Goal: Information Seeking & Learning: Check status

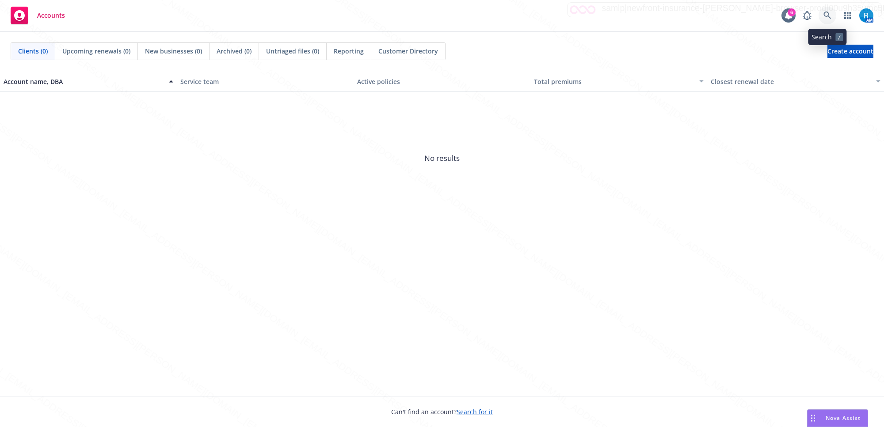
click at [823, 10] on link at bounding box center [827, 16] width 18 height 18
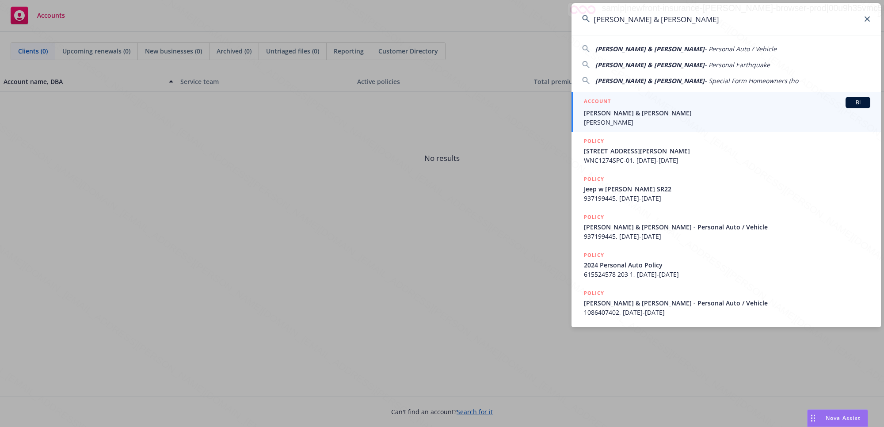
type input "[PERSON_NAME] & [PERSON_NAME]"
click at [654, 112] on span "[PERSON_NAME] & [PERSON_NAME]" at bounding box center [727, 112] width 286 height 9
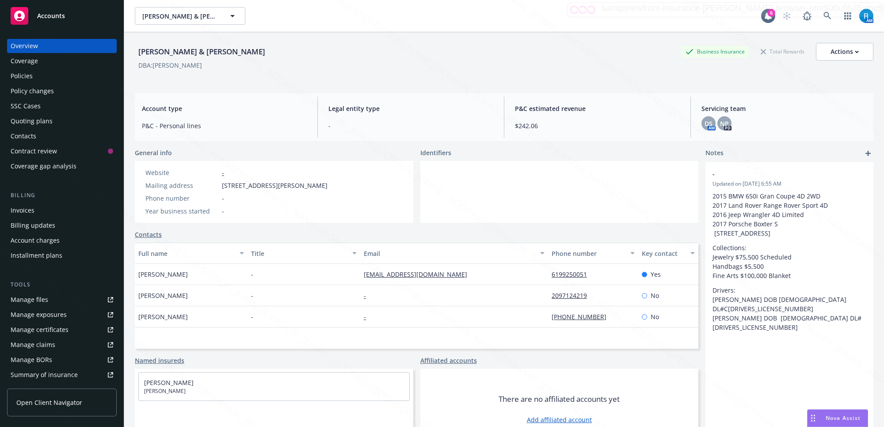
click at [46, 70] on div "Policies" at bounding box center [62, 76] width 103 height 14
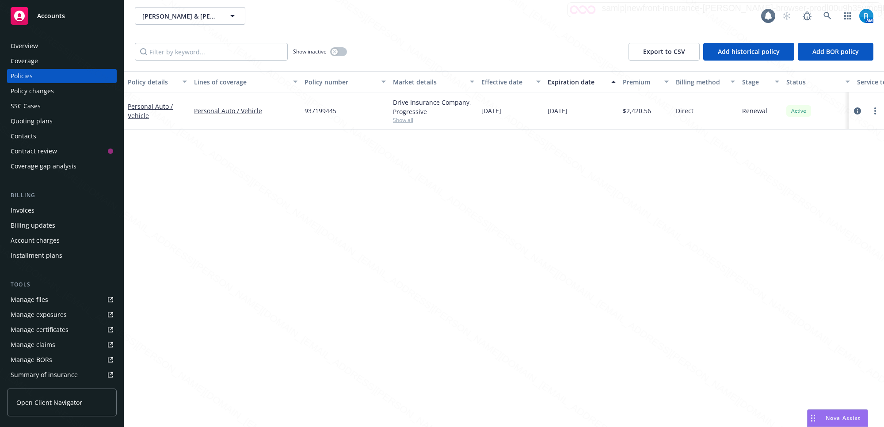
click at [36, 107] on div "SSC Cases" at bounding box center [26, 106] width 30 height 14
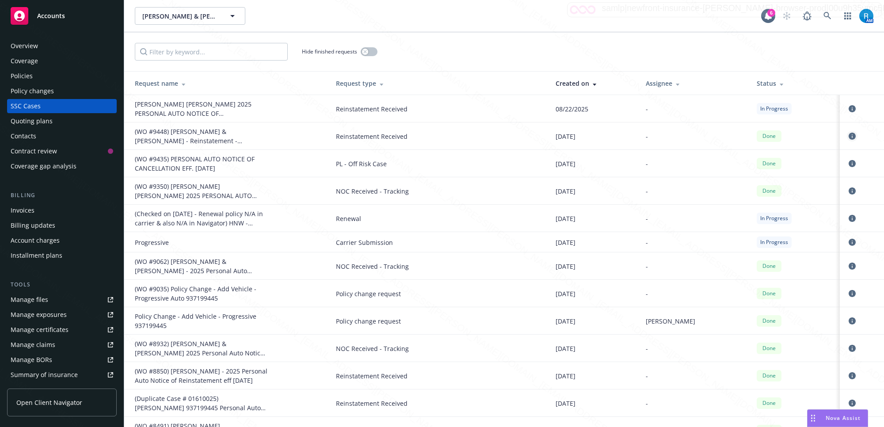
click at [848, 137] on icon "circleInformation" at bounding box center [851, 136] width 7 height 7
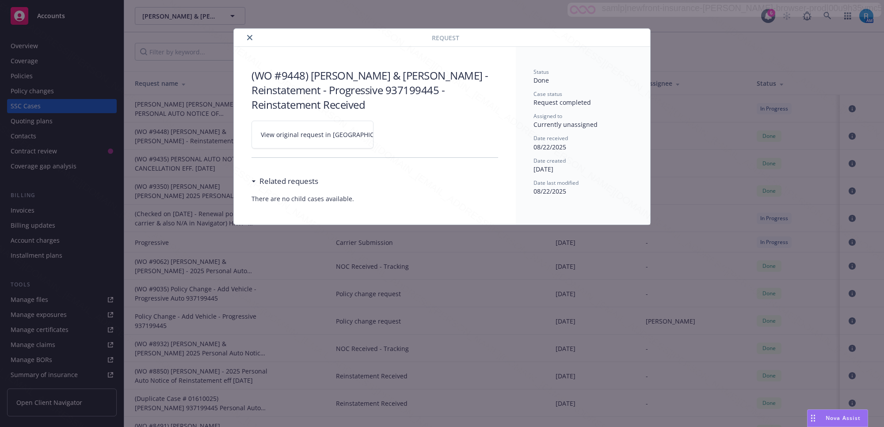
click at [398, 132] on icon at bounding box center [400, 134] width 5 height 5
click at [248, 35] on icon "close" at bounding box center [249, 37] width 5 height 5
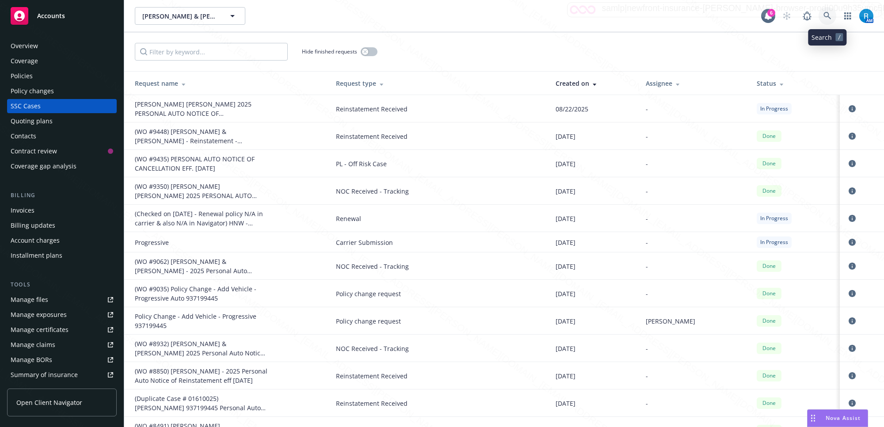
click at [825, 15] on icon at bounding box center [827, 16] width 8 height 8
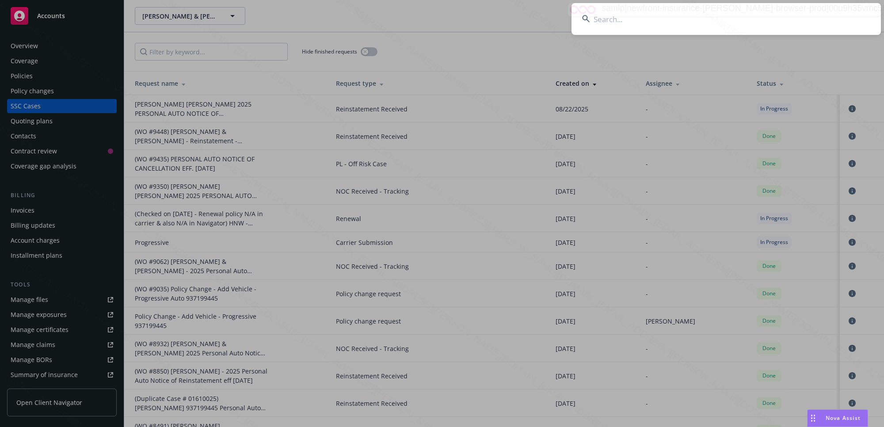
click at [823, 11] on input at bounding box center [725, 19] width 309 height 32
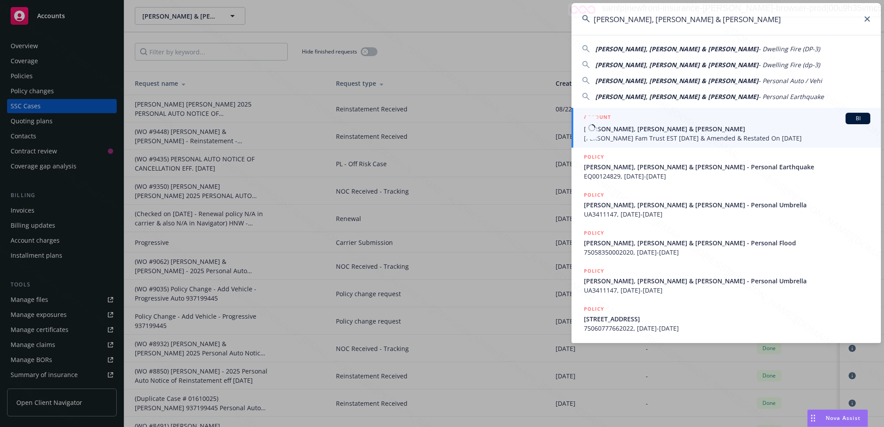
type input "[PERSON_NAME], [PERSON_NAME] & [PERSON_NAME]"
click at [628, 131] on span "[PERSON_NAME], [PERSON_NAME] & [PERSON_NAME]" at bounding box center [727, 128] width 286 height 9
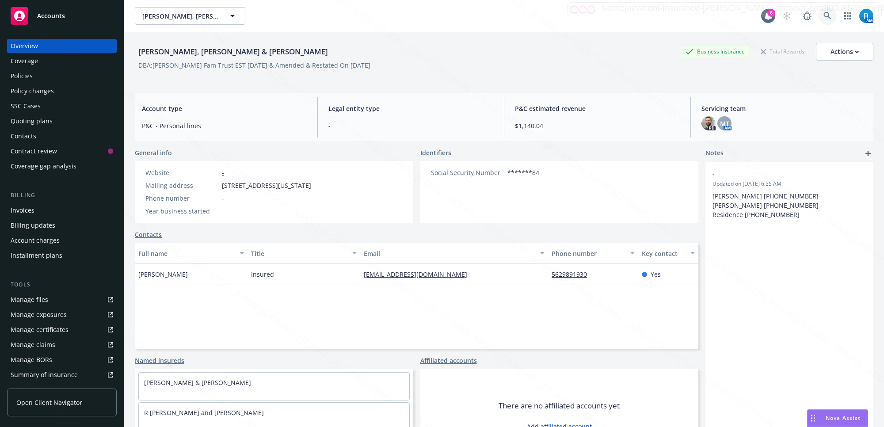
click at [823, 13] on icon at bounding box center [827, 16] width 8 height 8
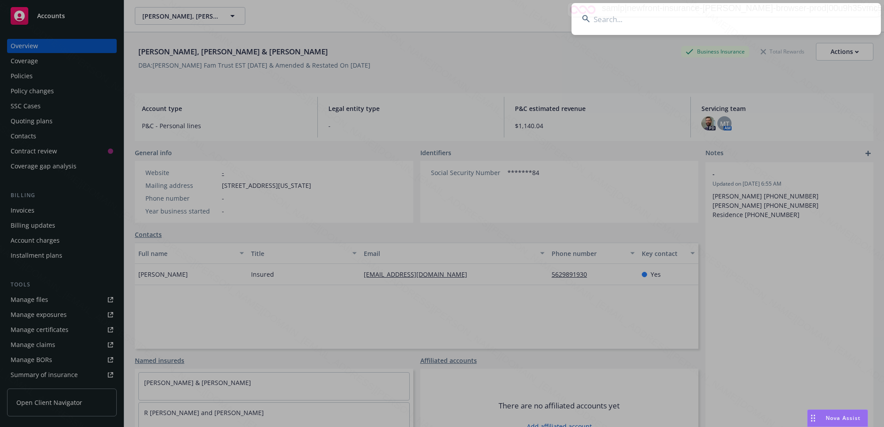
type input "[PERSON_NAME] & [PERSON_NAME]"
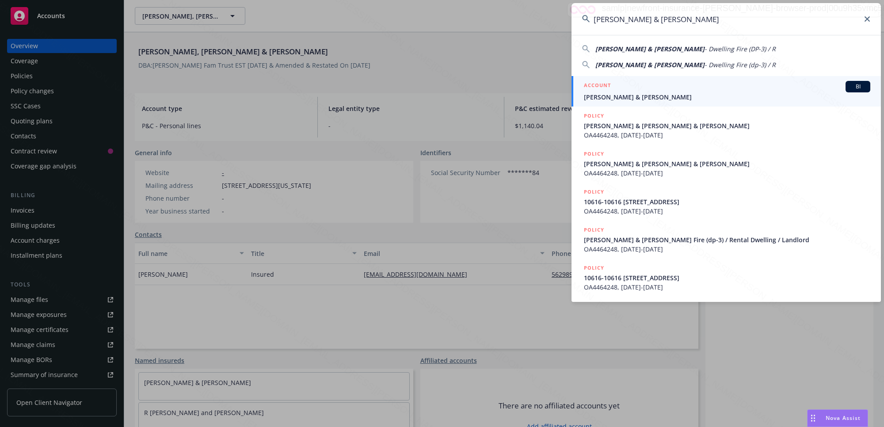
click at [676, 94] on span "[PERSON_NAME] & [PERSON_NAME]" at bounding box center [727, 96] width 286 height 9
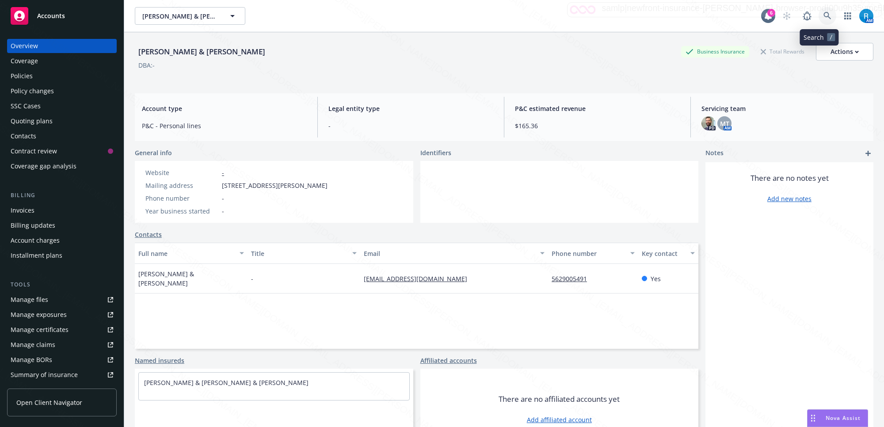
click at [823, 16] on icon at bounding box center [827, 16] width 8 height 8
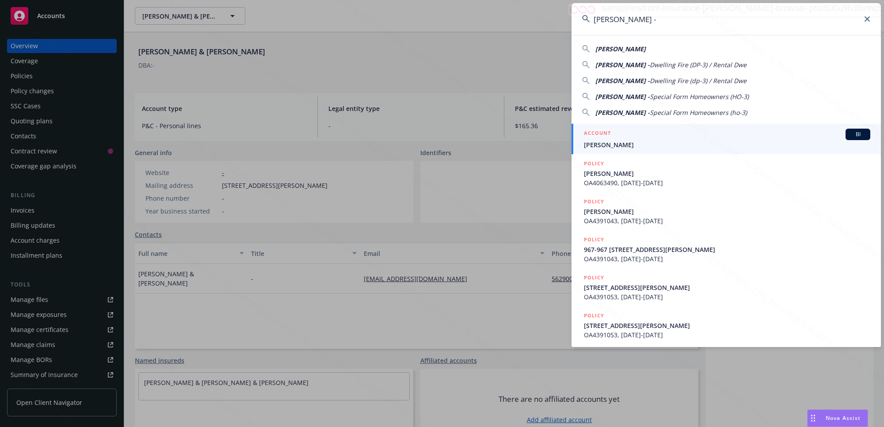
type input "[PERSON_NAME] -"
click at [621, 148] on span "[PERSON_NAME]" at bounding box center [727, 144] width 286 height 9
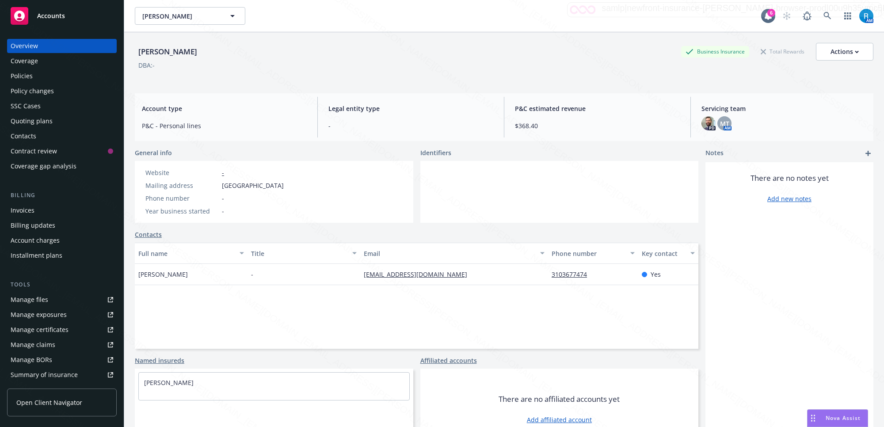
click at [31, 73] on div "Policies" at bounding box center [22, 76] width 22 height 14
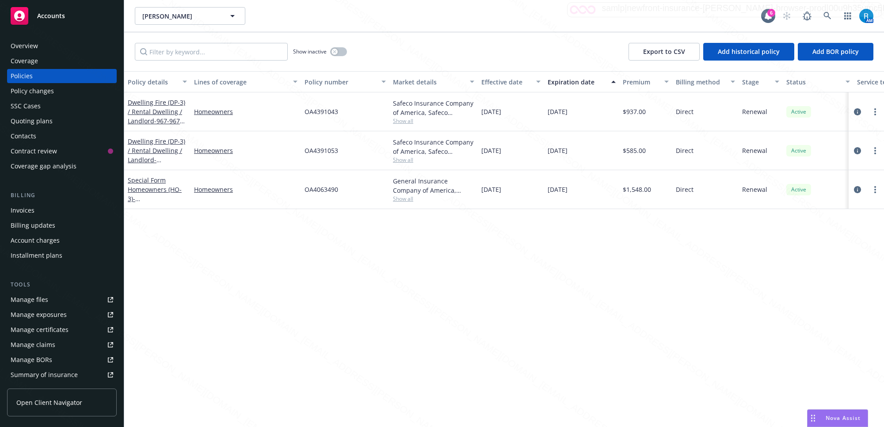
click at [48, 106] on div "SSC Cases" at bounding box center [62, 106] width 103 height 14
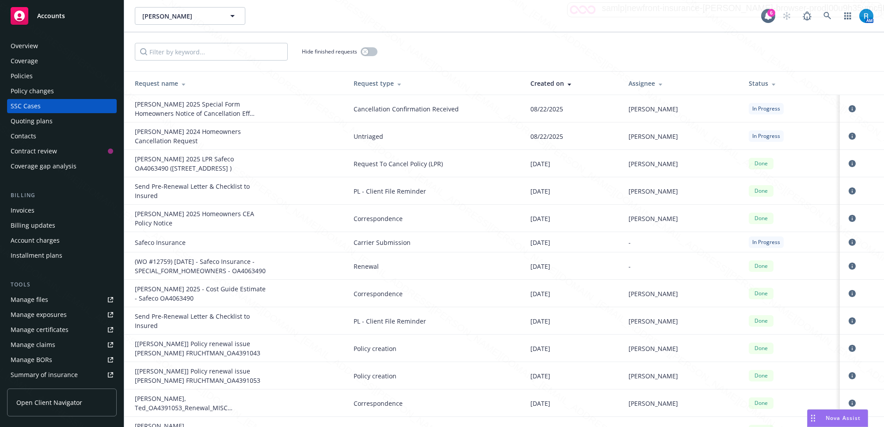
click at [49, 79] on div "Policies" at bounding box center [62, 76] width 103 height 14
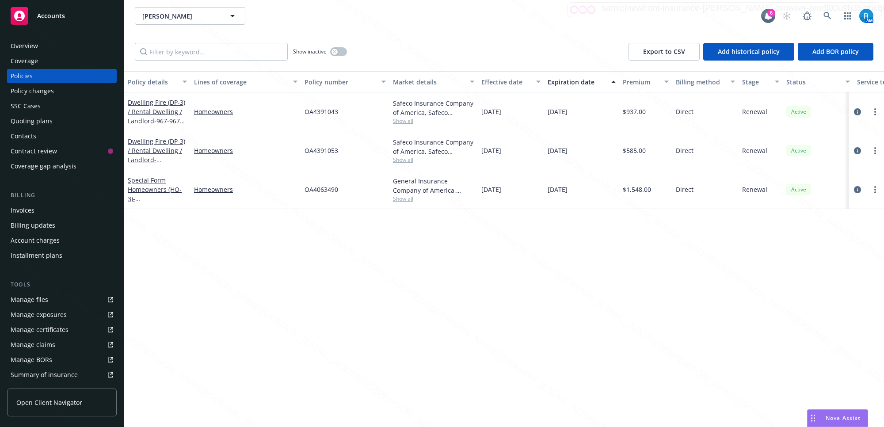
click at [24, 76] on div "Policies" at bounding box center [22, 76] width 22 height 14
click at [825, 17] on icon at bounding box center [827, 16] width 8 height 8
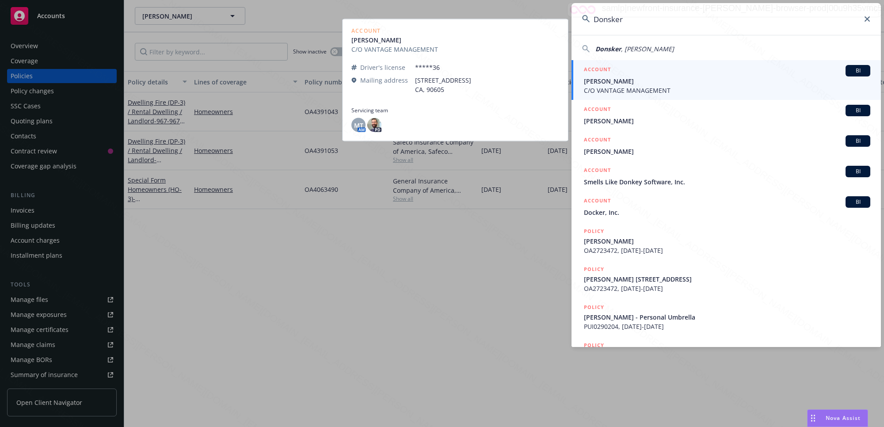
type input "Donsker"
click at [609, 80] on span "[PERSON_NAME]" at bounding box center [727, 80] width 286 height 9
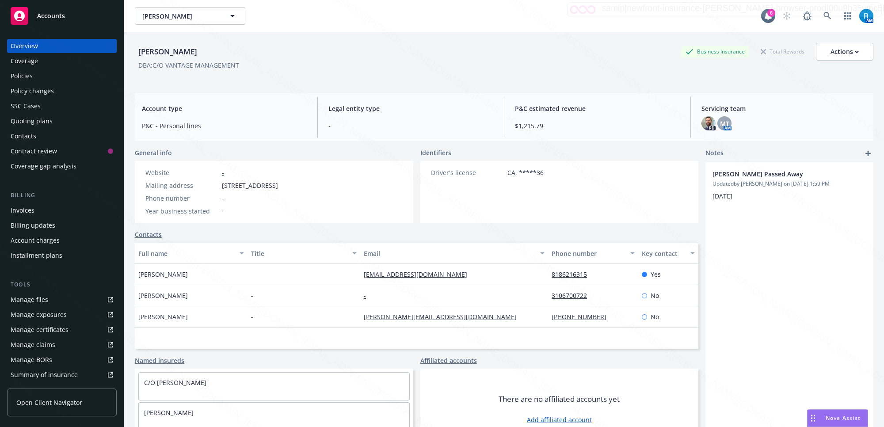
click at [68, 78] on div "Policies" at bounding box center [62, 76] width 103 height 14
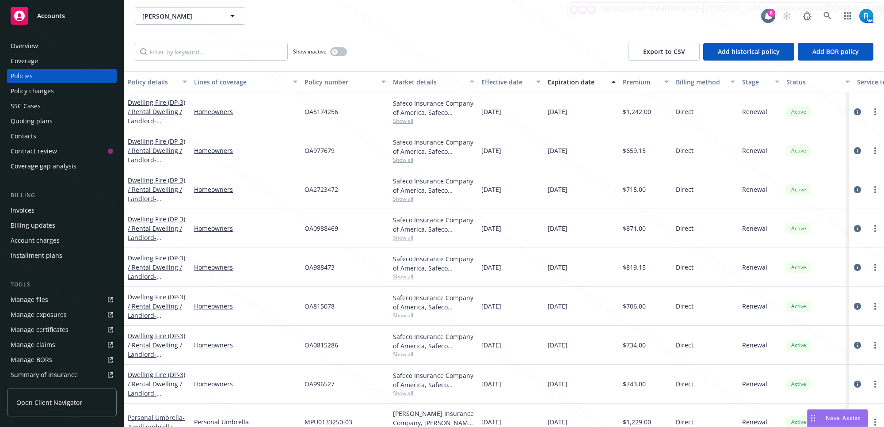
click at [25, 47] on div "Overview" at bounding box center [24, 46] width 27 height 14
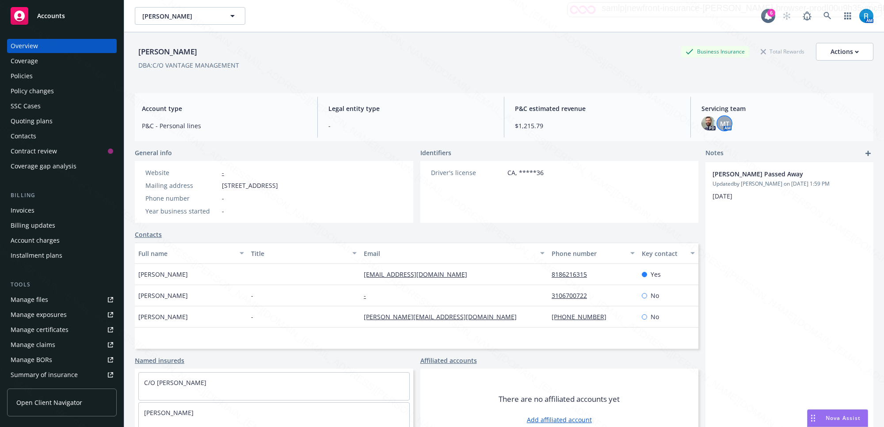
click at [720, 125] on span "MT" at bounding box center [724, 123] width 9 height 9
drag, startPoint x: 674, startPoint y: 147, endPoint x: 604, endPoint y: 151, distance: 69.5
click at [604, 151] on div "[PERSON_NAME] Title Account Manager Team PCS - Personal Lines Copy email address" at bounding box center [652, 167] width 131 height 50
click at [823, 17] on icon at bounding box center [827, 16] width 8 height 8
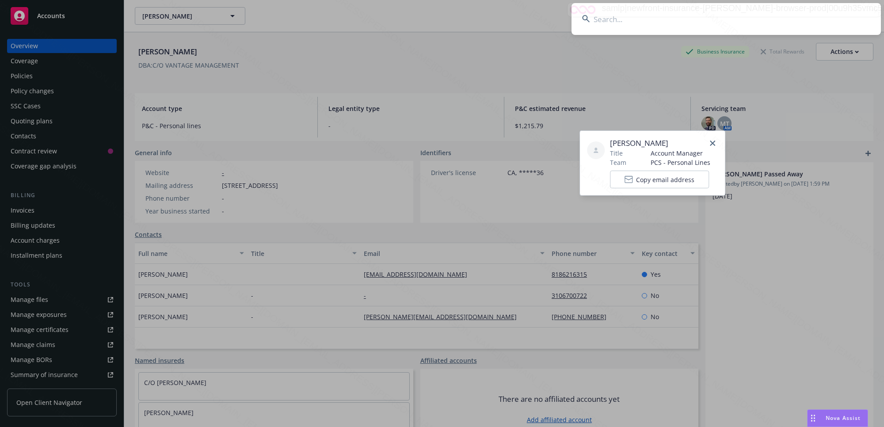
type input "[PERSON_NAME] & [PERSON_NAME]"
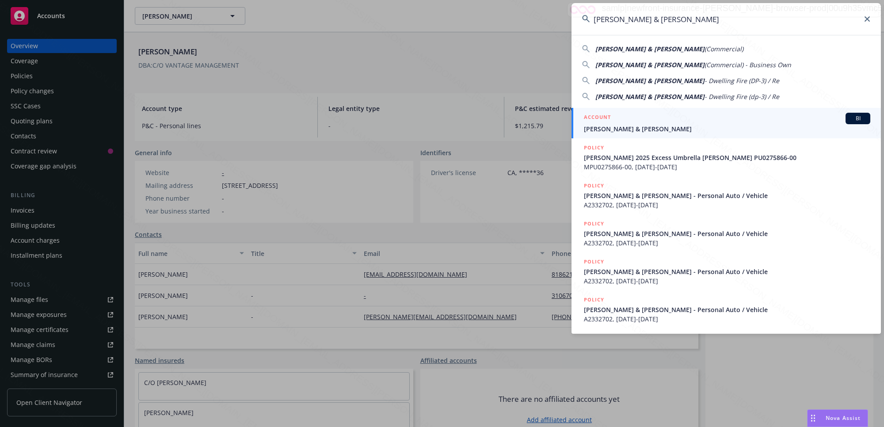
click at [653, 135] on link "ACCOUNT BI [PERSON_NAME] & [PERSON_NAME]" at bounding box center [725, 123] width 309 height 30
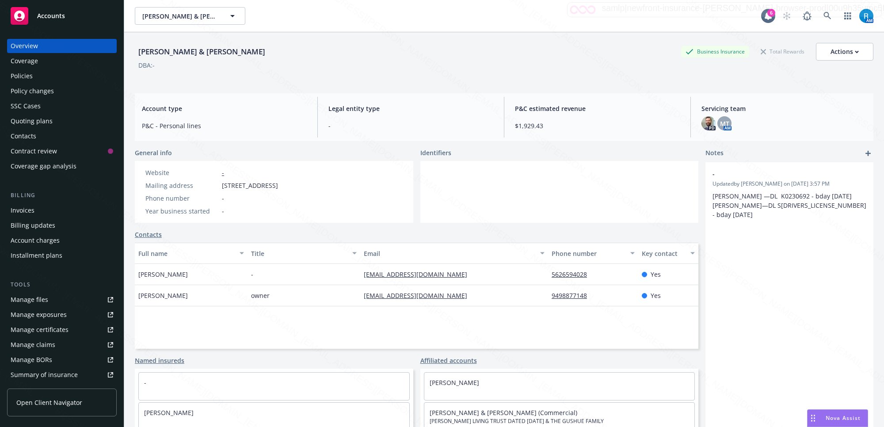
click at [35, 75] on div "Policies" at bounding box center [62, 76] width 103 height 14
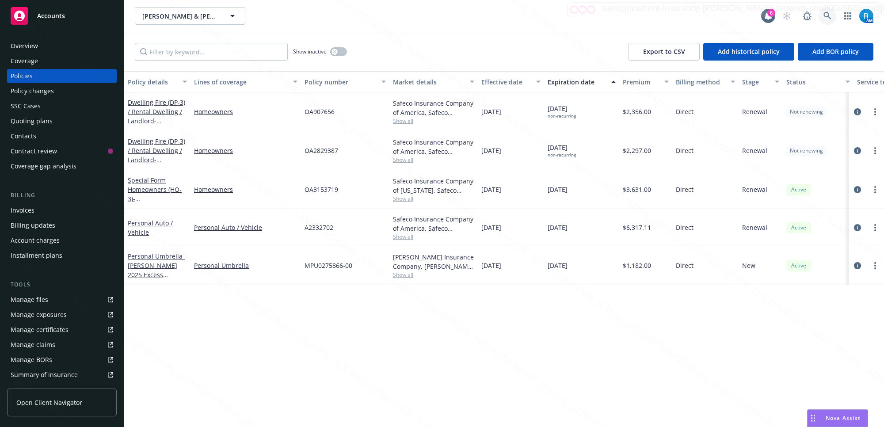
click at [827, 18] on icon at bounding box center [827, 16] width 8 height 8
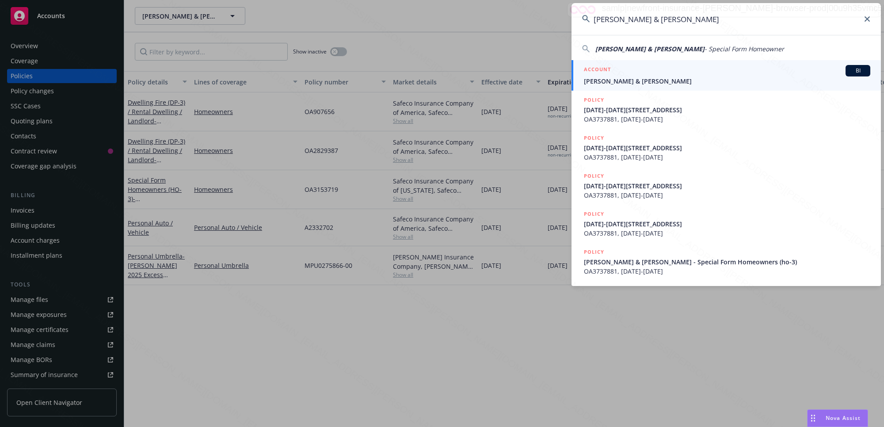
type input "[PERSON_NAME] & [PERSON_NAME]"
click at [644, 85] on span "[PERSON_NAME] & [PERSON_NAME]" at bounding box center [727, 80] width 286 height 9
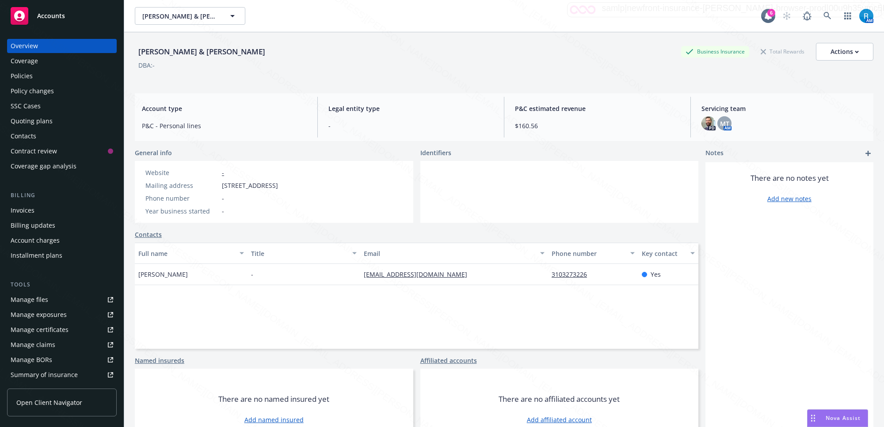
click at [36, 75] on div "Policies" at bounding box center [62, 76] width 103 height 14
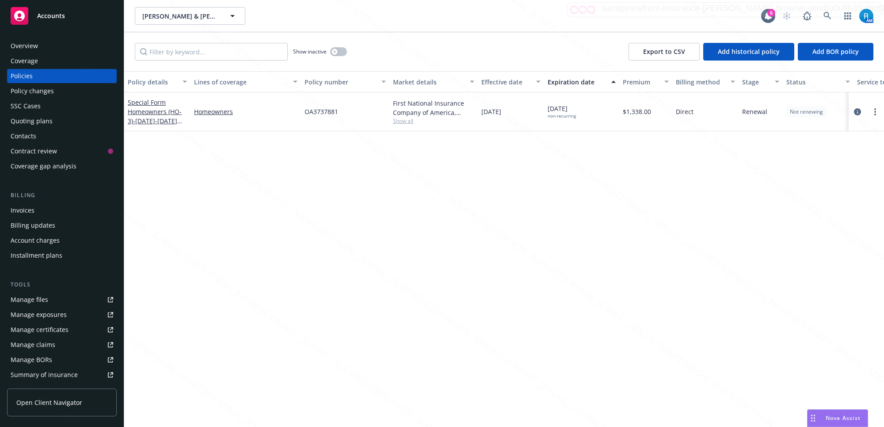
click at [34, 105] on div "SSC Cases" at bounding box center [26, 106] width 30 height 14
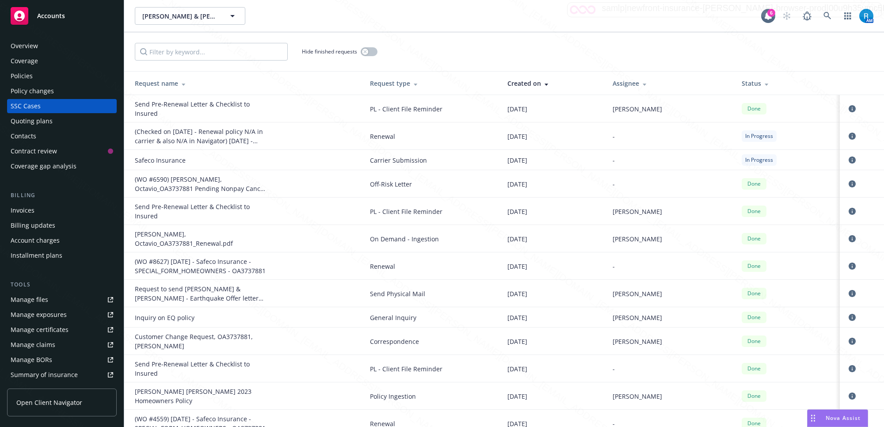
click at [40, 45] on div "Overview" at bounding box center [62, 46] width 103 height 14
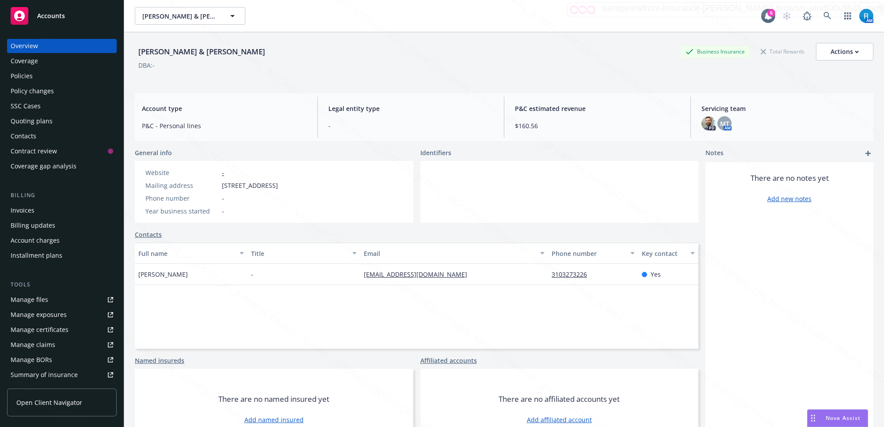
click at [27, 75] on div "Policies" at bounding box center [22, 76] width 22 height 14
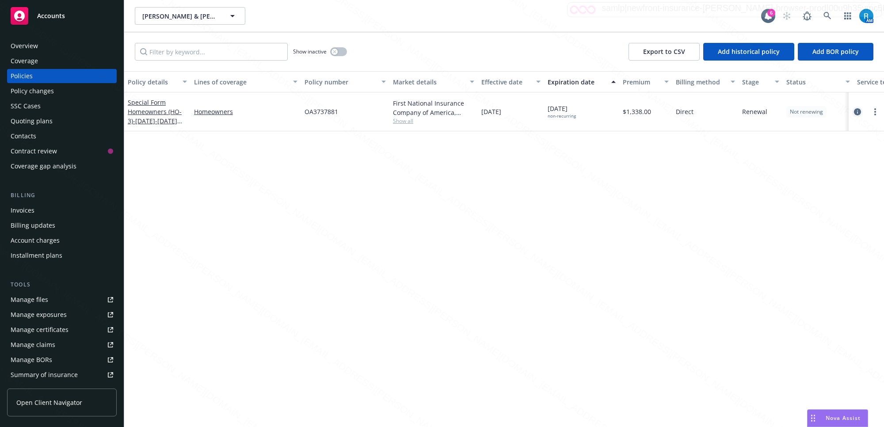
click at [854, 113] on icon "circleInformation" at bounding box center [857, 111] width 7 height 7
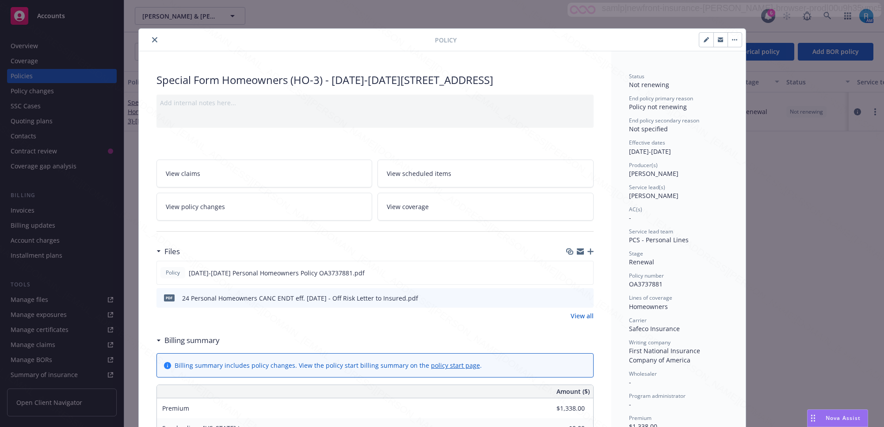
click at [152, 40] on icon "close" at bounding box center [154, 39] width 5 height 5
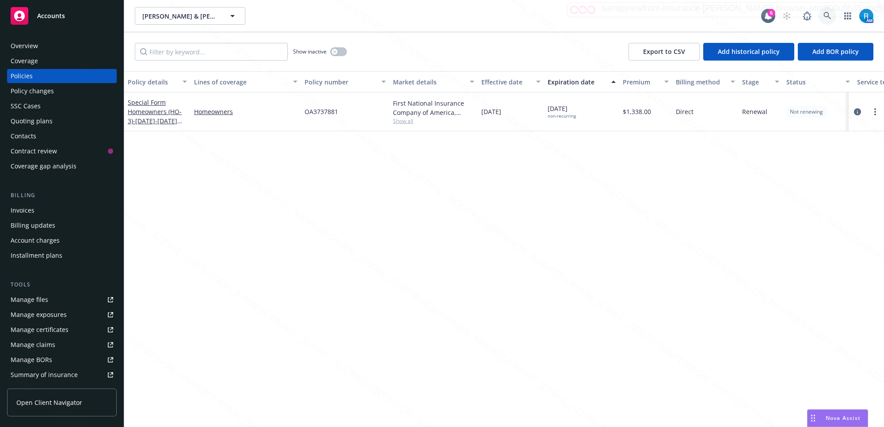
click at [825, 18] on icon at bounding box center [827, 16] width 8 height 8
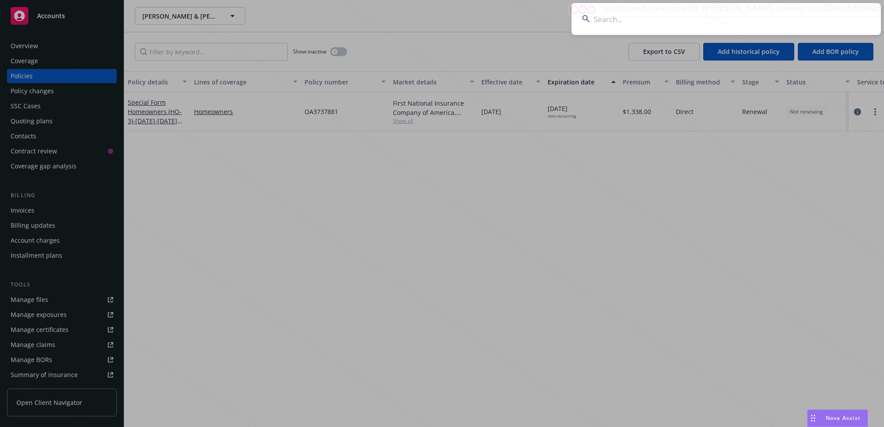
click at [638, 29] on input at bounding box center [725, 19] width 309 height 32
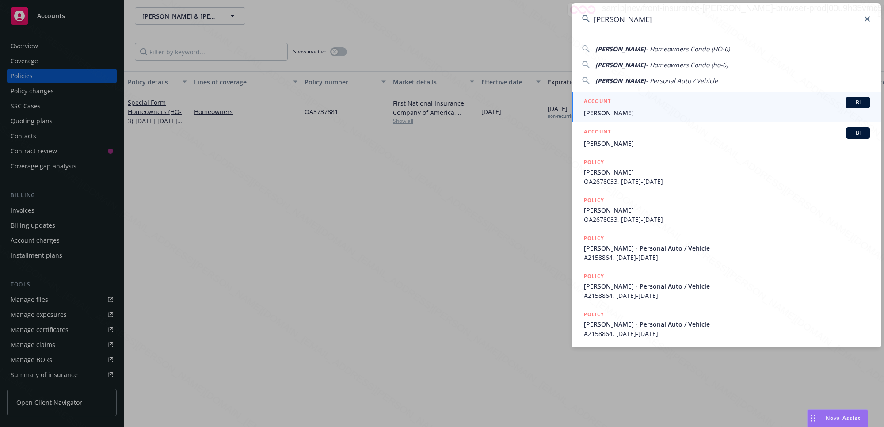
type input "[PERSON_NAME]"
click at [619, 109] on span "[PERSON_NAME]" at bounding box center [727, 112] width 286 height 9
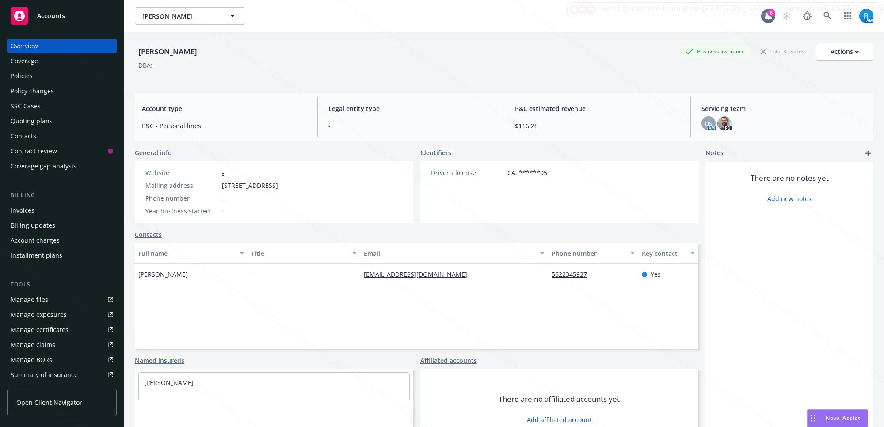
click at [60, 75] on div "Policies" at bounding box center [62, 76] width 103 height 14
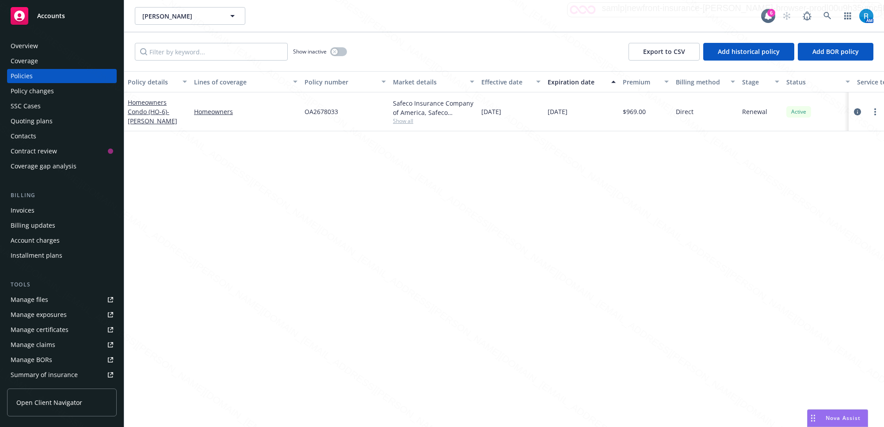
click at [47, 112] on div "SSC Cases" at bounding box center [62, 106] width 103 height 14
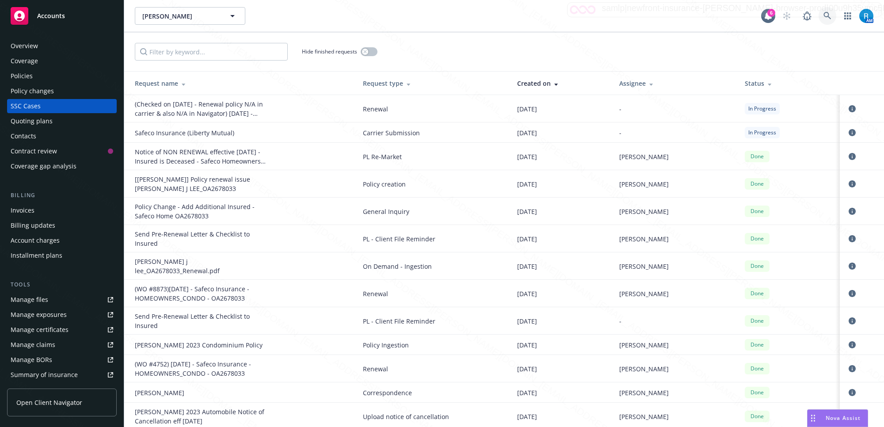
click at [828, 18] on icon at bounding box center [827, 16] width 8 height 8
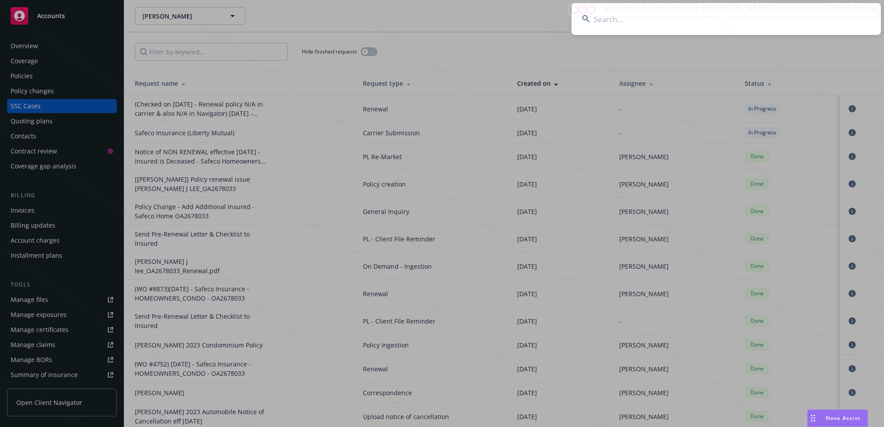
click at [619, 21] on input at bounding box center [725, 19] width 309 height 32
type input "[PERSON_NAME][GEOGRAPHIC_DATA]"
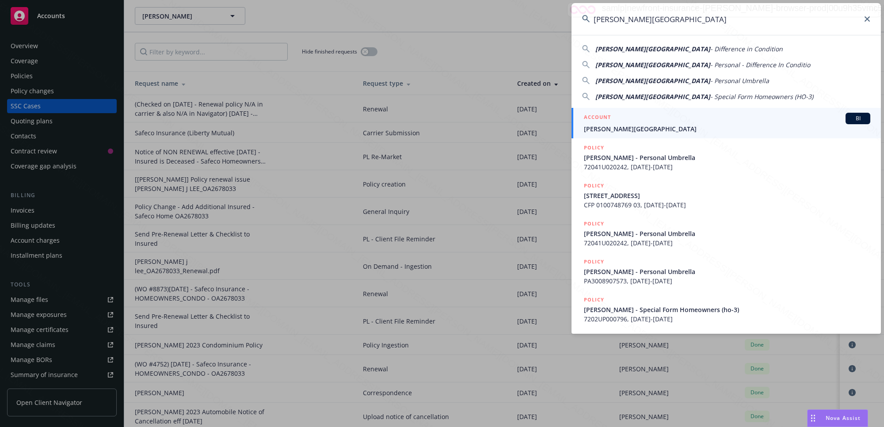
click at [612, 126] on span "[PERSON_NAME][GEOGRAPHIC_DATA]" at bounding box center [727, 128] width 286 height 9
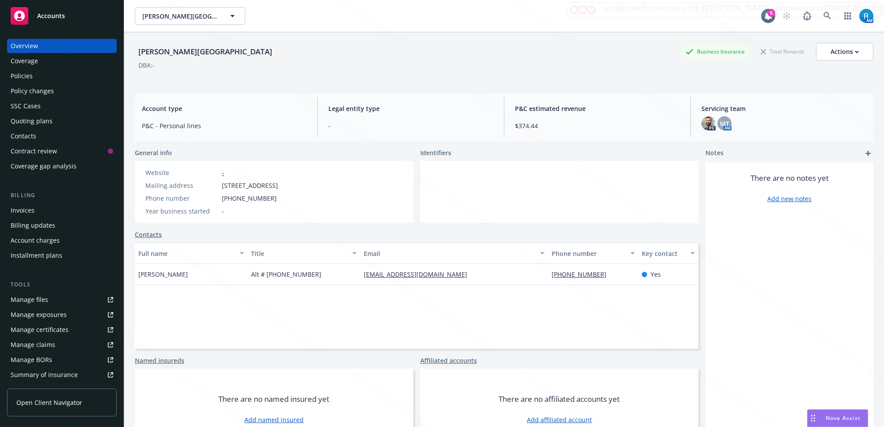
click at [38, 79] on div "Policies" at bounding box center [62, 76] width 103 height 14
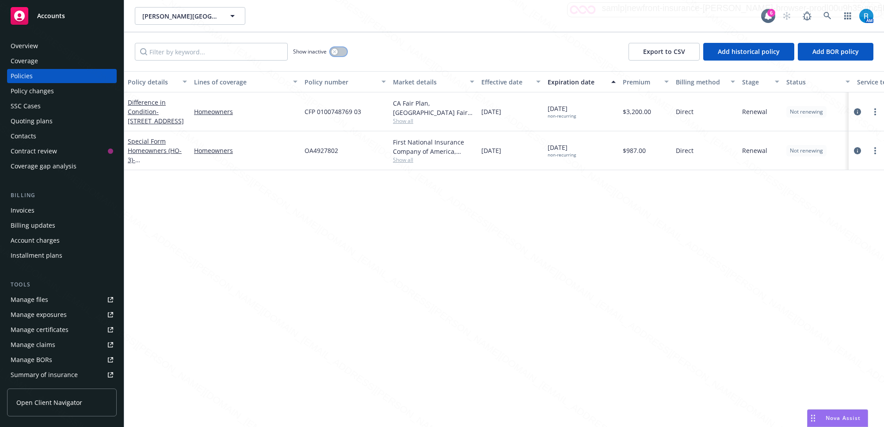
click at [343, 48] on button "button" at bounding box center [338, 51] width 17 height 9
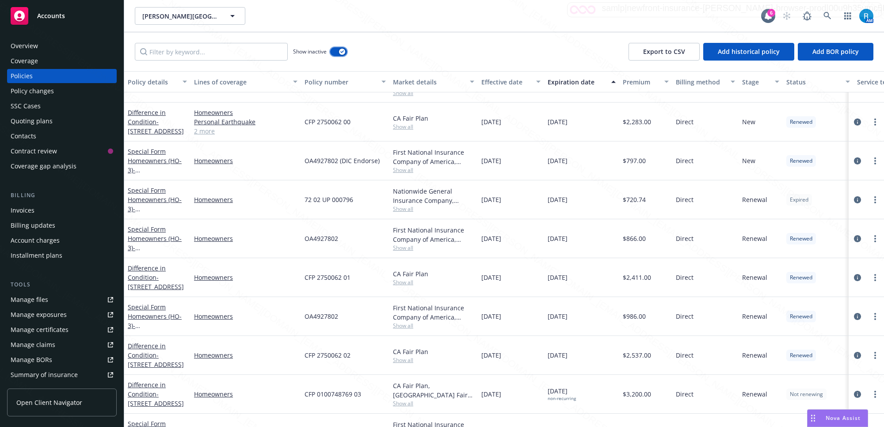
scroll to position [239, 0]
